Goal: Information Seeking & Learning: Learn about a topic

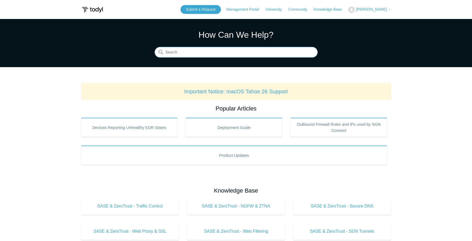
click at [211, 51] on input "Search" at bounding box center [235, 52] width 163 height 11
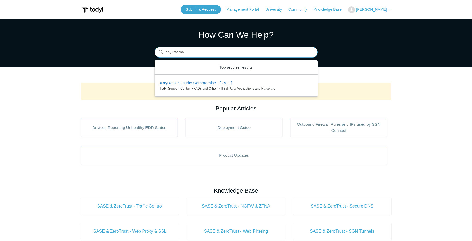
type input "any internal"
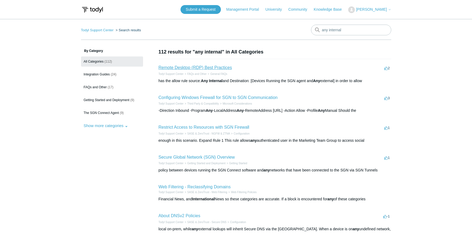
click at [194, 68] on link "Remote Desktop (RDP) Best Practices" at bounding box center [194, 67] width 73 height 5
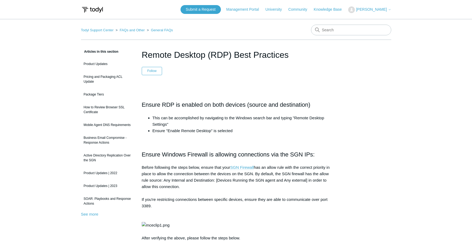
click at [249, 168] on link "SGN Firewall" at bounding box center [242, 167] width 24 height 5
click at [107, 30] on link "Todyl Support Center" at bounding box center [97, 30] width 33 height 4
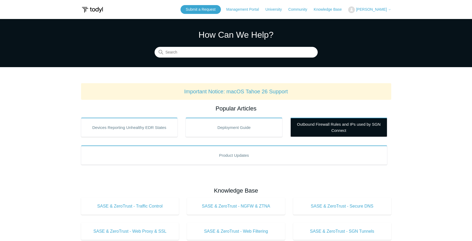
scroll to position [46, 0]
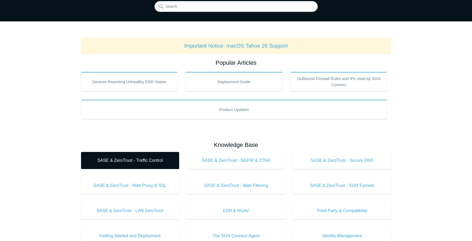
click at [152, 164] on link "SASE & ZeroTrust - Traffic Control" at bounding box center [130, 160] width 98 height 17
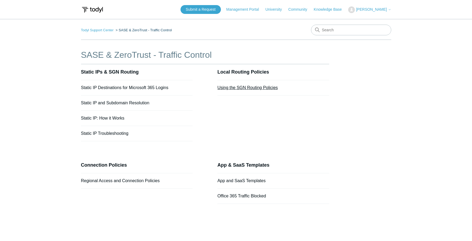
click at [265, 87] on link "Using the SGN Routing Policies" at bounding box center [247, 87] width 60 height 5
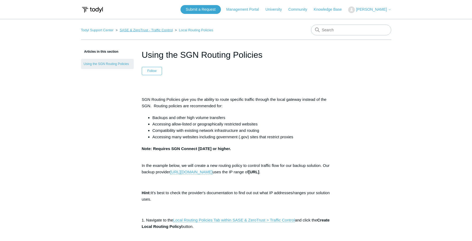
click at [149, 31] on link "SASE & ZeroTrust - Traffic Control" at bounding box center [145, 30] width 53 height 4
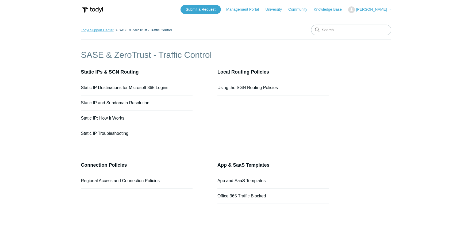
click at [92, 28] on link "Todyl Support Center" at bounding box center [97, 30] width 33 height 4
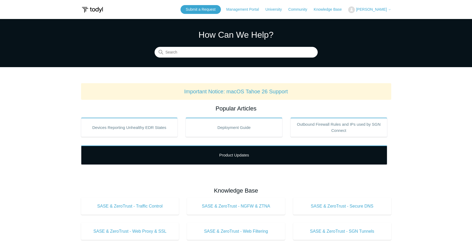
scroll to position [174, 0]
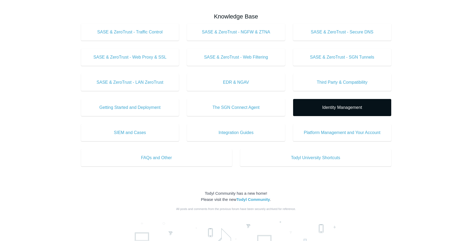
click at [354, 109] on span "Identity Management" at bounding box center [342, 107] width 82 height 6
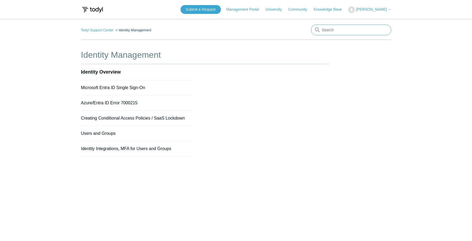
click at [333, 33] on input "Search" at bounding box center [351, 30] width 80 height 11
type input "all internal"
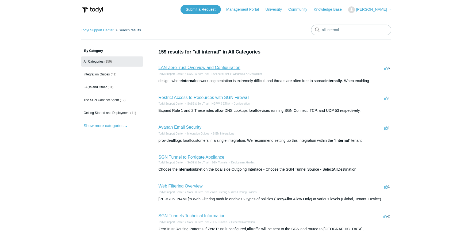
click at [211, 68] on link "LAN ZeroTrust Overview and Configuration" at bounding box center [199, 67] width 82 height 5
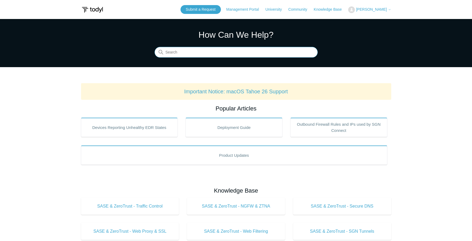
click at [229, 52] on input "Search" at bounding box center [235, 52] width 163 height 11
type input "allow list"
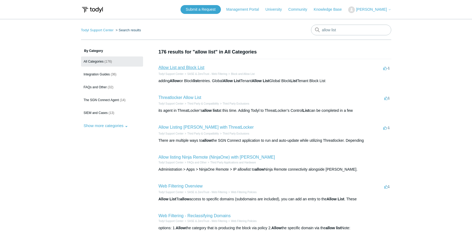
click at [188, 66] on link "Allow List and Block List" at bounding box center [181, 67] width 46 height 5
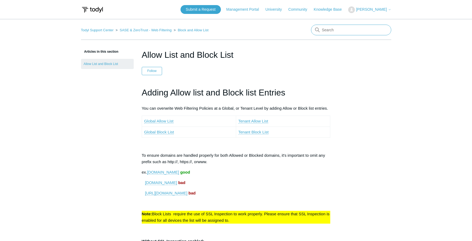
click at [331, 32] on input "Search" at bounding box center [351, 30] width 80 height 11
type input "application allow"
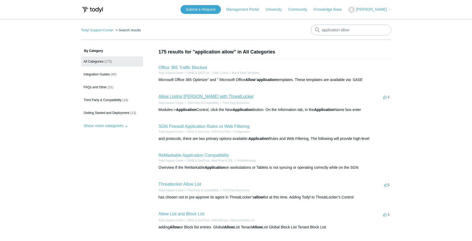
click at [214, 98] on link "Allow Listing [PERSON_NAME] with ThreatLocker" at bounding box center [205, 96] width 95 height 5
